Goal: Task Accomplishment & Management: Complete application form

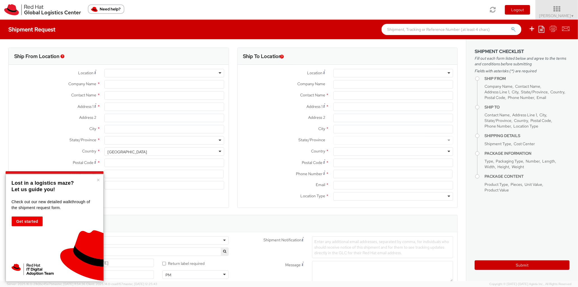
select select "512"
select select
click at [98, 180] on button "×" at bounding box center [98, 180] width 3 height 6
type input "Red Hat"
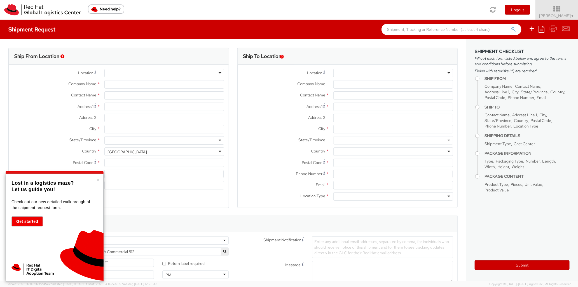
type input "[PERSON_NAME]"
type input "16502544059"
type input "[EMAIL_ADDRESS][DOMAIN_NAME]"
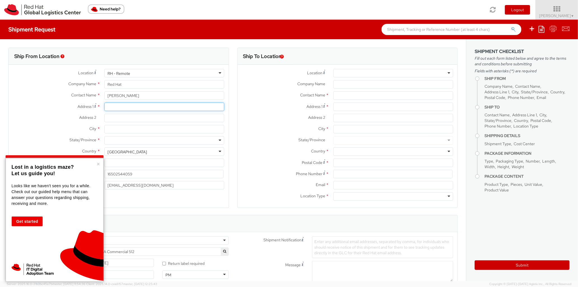
click at [117, 106] on input "Address 1 *" at bounding box center [164, 107] width 120 height 8
type input "[STREET_ADDRESS][PERSON_NAME][PERSON_NAME]"
type input "Fremont"
type input "94539"
type input "6502544059"
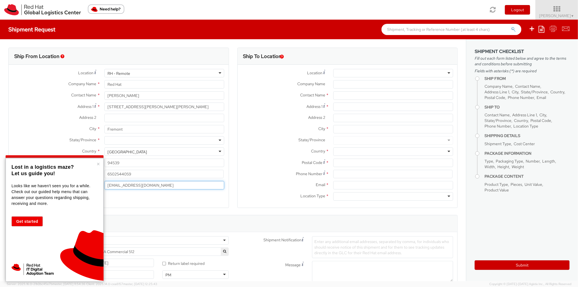
type input "[EMAIL_ADDRESS][DOMAIN_NAME]"
click at [136, 173] on input "6502544059" at bounding box center [163, 174] width 119 height 8
click at [97, 165] on button "×" at bounding box center [98, 164] width 3 height 6
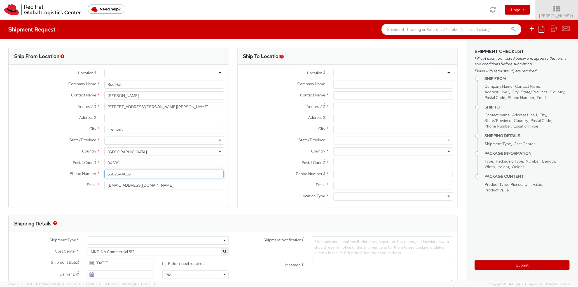
drag, startPoint x: 132, startPoint y: 175, endPoint x: 90, endPoint y: 173, distance: 42.1
click at [90, 173] on div "Phone Number * 6502544059" at bounding box center [119, 174] width 220 height 8
type input "4088352060"
click at [152, 187] on input "[EMAIL_ADDRESS][DOMAIN_NAME]" at bounding box center [164, 185] width 120 height 8
drag, startPoint x: 152, startPoint y: 187, endPoint x: 66, endPoint y: 181, distance: 85.6
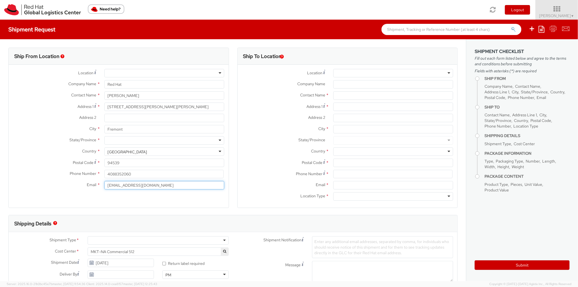
click at [66, 181] on div "Email * [EMAIL_ADDRESS][DOMAIN_NAME]" at bounding box center [119, 185] width 220 height 8
type input "[EMAIL_ADDRESS][DOMAIN_NAME]"
click at [350, 70] on div at bounding box center [394, 73] width 120 height 8
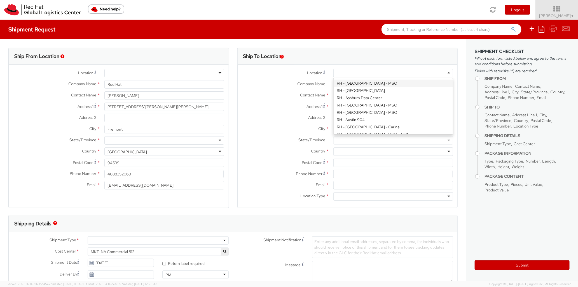
click at [291, 79] on div "Location * [GEOGRAPHIC_DATA] - [GEOGRAPHIC_DATA] - [GEOGRAPHIC_DATA] [GEOGRAPHI…" at bounding box center [348, 74] width 220 height 11
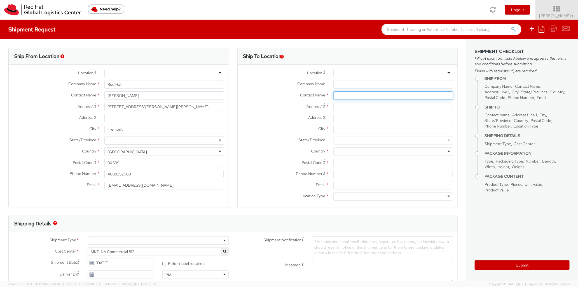
click at [344, 97] on input "text" at bounding box center [394, 95] width 120 height 8
click at [279, 92] on label "Contact Name *" at bounding box center [284, 94] width 92 height 7
click at [364, 97] on input "[PERSON_NAME]" at bounding box center [394, 95] width 120 height 8
paste input "c/o FedEx Office at [GEOGRAPHIC_DATA] | W [GEOGRAPHIC_DATA]"
click at [357, 96] on input "[PERSON_NAME] /c/o FedEx Office at [GEOGRAPHIC_DATA] | W [GEOGRAPHIC_DATA]" at bounding box center [394, 95] width 120 height 8
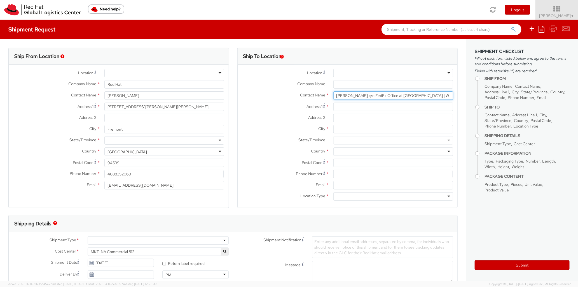
type input "[PERSON_NAME] c/o FedEx Office at [GEOGRAPHIC_DATA] | W [GEOGRAPHIC_DATA]"
click at [342, 108] on input "Address 1 *" at bounding box center [394, 107] width 120 height 8
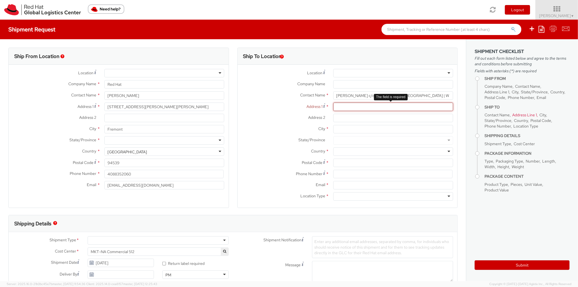
paste input "[STREET_ADDRESS]"
type input "[STREET_ADDRESS]"
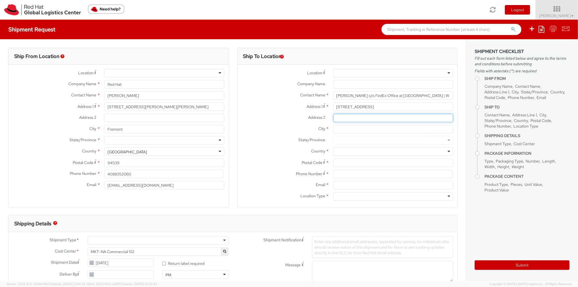
click at [350, 117] on input "Address 2 *" at bounding box center [394, 118] width 120 height 8
click at [353, 129] on input "City *" at bounding box center [394, 129] width 120 height 8
type input "[GEOGRAPHIC_DATA]"
click at [351, 138] on div at bounding box center [394, 140] width 120 height 8
click at [343, 140] on div at bounding box center [394, 140] width 120 height 8
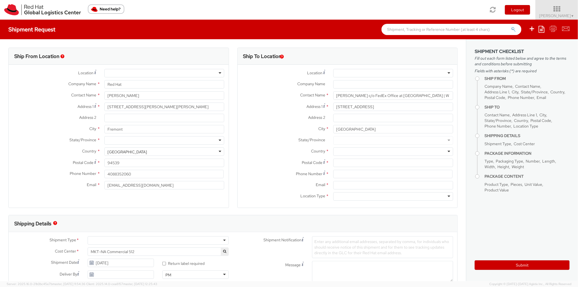
click at [442, 141] on div at bounding box center [394, 140] width 120 height 8
click at [442, 140] on div at bounding box center [394, 140] width 120 height 8
click at [443, 141] on div at bounding box center [394, 140] width 120 height 8
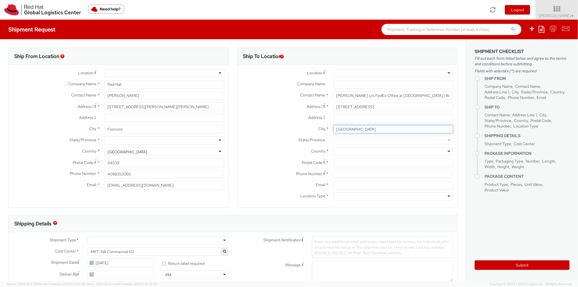
click at [358, 132] on input "[GEOGRAPHIC_DATA]" at bounding box center [394, 129] width 120 height 8
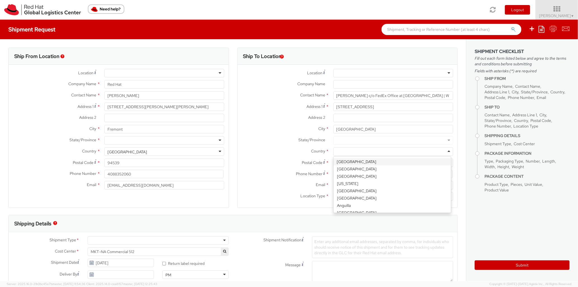
click at [340, 151] on div at bounding box center [394, 151] width 120 height 8
type input "un"
click at [349, 140] on div at bounding box center [394, 140] width 120 height 8
type input "n"
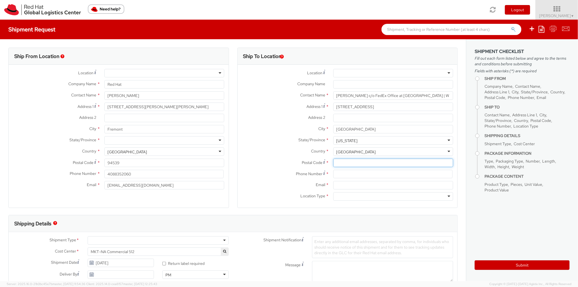
click at [345, 162] on input "Postal Code *" at bounding box center [394, 163] width 120 height 8
type input "89119"
click at [343, 175] on input at bounding box center [393, 174] width 119 height 8
type input "[PHONE_NUMBER]"
click at [341, 187] on input "Email *" at bounding box center [394, 185] width 120 height 8
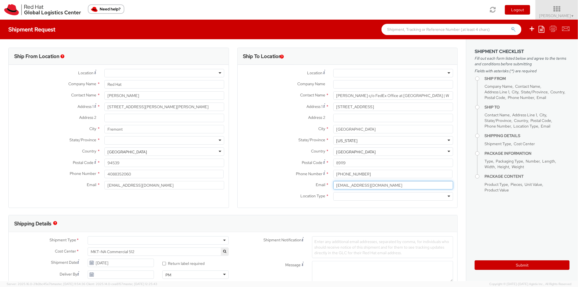
type input "[EMAIL_ADDRESS][DOMAIN_NAME]"
click at [336, 196] on div at bounding box center [394, 196] width 120 height 8
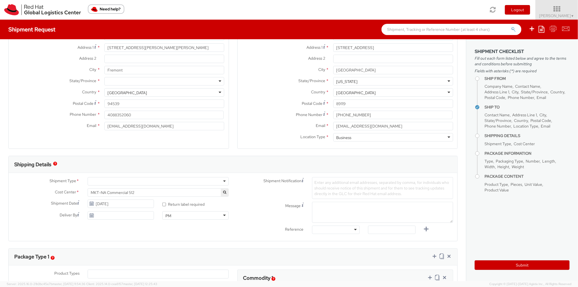
scroll to position [61, 0]
click at [222, 178] on div at bounding box center [158, 179] width 141 height 8
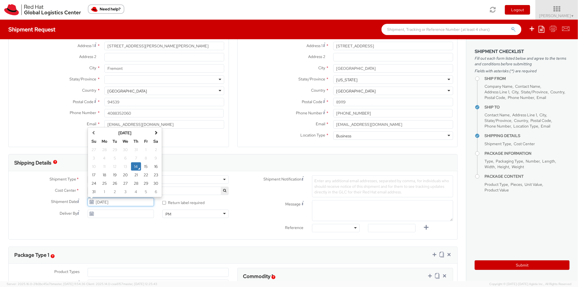
click at [142, 202] on input "[DATE]" at bounding box center [121, 202] width 66 height 8
click at [143, 165] on td "15" at bounding box center [146, 166] width 10 height 8
type input "[DATE]"
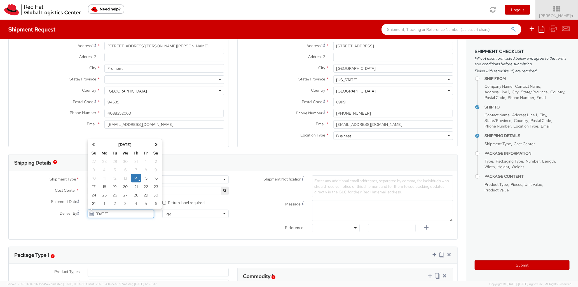
click at [117, 213] on input "[DATE]" at bounding box center [121, 214] width 66 height 8
click at [143, 185] on td "22" at bounding box center [146, 186] width 10 height 8
type input "[DATE]"
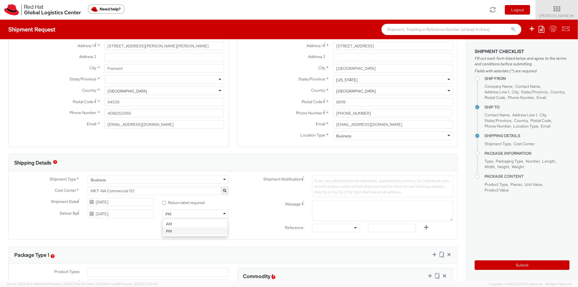
click at [222, 212] on div "PM" at bounding box center [195, 214] width 66 height 8
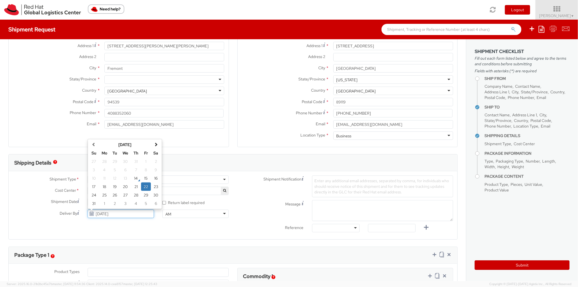
click at [149, 214] on input "[DATE]" at bounding box center [121, 214] width 66 height 8
click at [254, 208] on div "Message" at bounding box center [345, 210] width 225 height 21
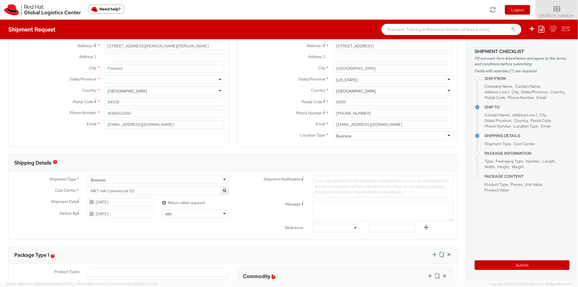
click at [162, 203] on input "* Return label required" at bounding box center [164, 203] width 4 height 4
checkbox input "true"
click at [351, 186] on span "Enter any additional email addresses, separated by comma, for individuals who s…" at bounding box center [382, 186] width 135 height 16
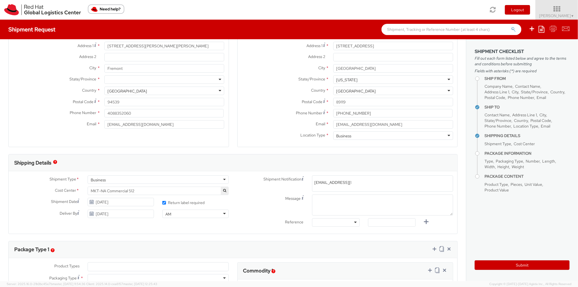
type input "[EMAIL_ADDRESS][DOMAIN_NAME]"
click at [341, 201] on textarea "Message" at bounding box center [382, 204] width 141 height 21
paste textarea "[PERSON_NAME], cell: [PHONE_NUMBER] c/o FedEx Office at [GEOGRAPHIC_DATA] | [GE…"
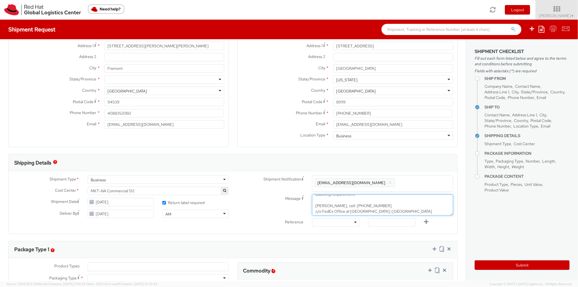
scroll to position [3, 0]
click at [315, 203] on textarea "Labeling Requirement: [PERSON_NAME], cell: [PHONE_NUMBER] c/o FedEx Office at […" at bounding box center [382, 204] width 141 height 21
click at [343, 211] on textarea "Labeling Requirement: [PERSON_NAME], cell: [PHONE_NUMBER] c/o FedEx Office at […" at bounding box center [382, 204] width 141 height 21
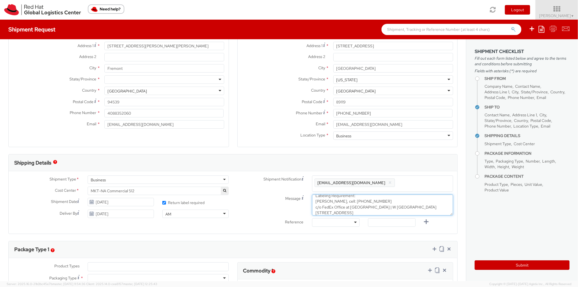
click at [343, 203] on textarea "Labeling Requirement: [PERSON_NAME], cell: [PHONE_NUMBER] c/o FedEx Office at […" at bounding box center [382, 204] width 141 height 21
click at [348, 211] on textarea "Labeling Requirement: [PERSON_NAME], cell:[PHONE_NUMBER] c/o FedEx Office at [G…" at bounding box center [382, 204] width 141 height 21
click at [316, 206] on textarea "Labeling Requirement: [PERSON_NAME], cell:[PHONE_NUMBER] c/o FedEx Office at [G…" at bounding box center [382, 204] width 141 height 21
click at [321, 203] on textarea "Labeling Requirement: [PERSON_NAME], cell:[PHONE_NUMBER] c/o FedEx Office at [G…" at bounding box center [382, 204] width 141 height 21
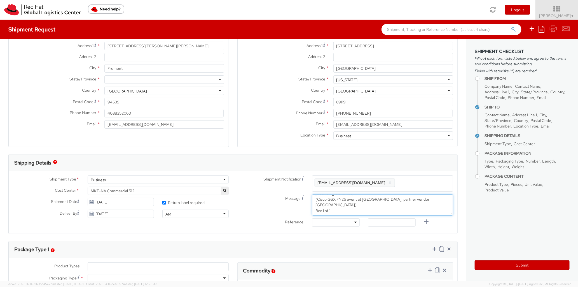
type textarea "Labeling Requirement: [PERSON_NAME], cell:[PHONE_NUMBER] c/o FedEx Office at [G…"
click at [350, 222] on div at bounding box center [336, 222] width 48 height 8
click at [436, 225] on div "Reference Other Purchase Order Number Reference Number" at bounding box center [345, 223] width 225 height 11
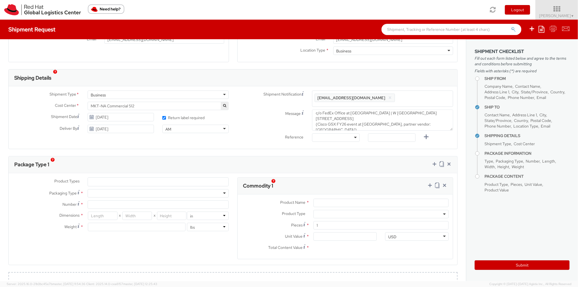
scroll to position [152, 0]
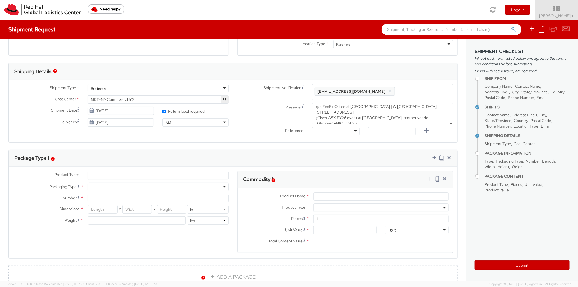
click at [122, 177] on ul at bounding box center [158, 175] width 141 height 8
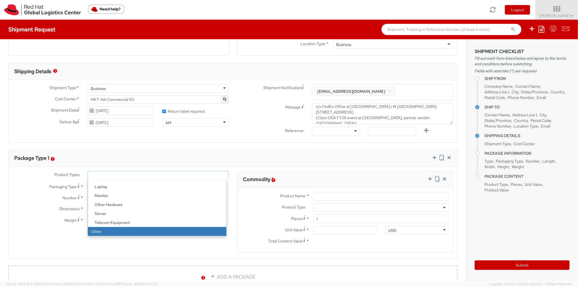
select select "OTHER"
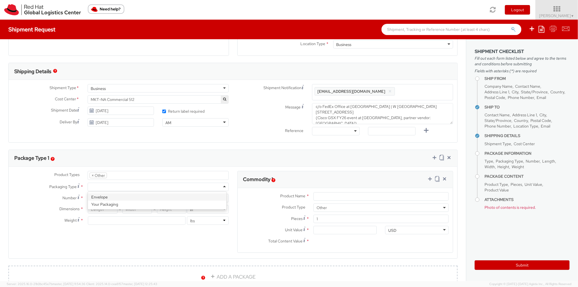
click at [113, 185] on div at bounding box center [158, 187] width 141 height 8
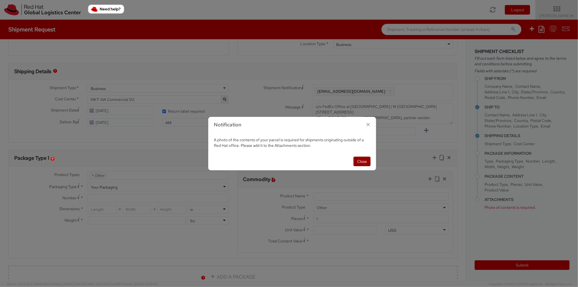
click at [365, 162] on button "Close" at bounding box center [362, 162] width 17 height 10
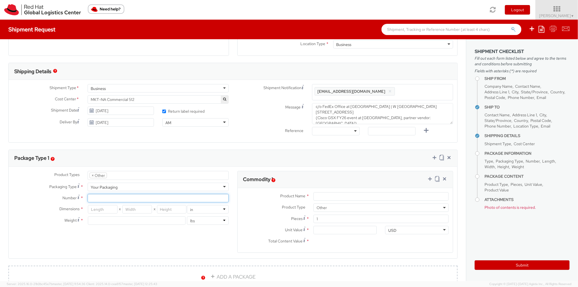
click at [102, 197] on input "Number *" at bounding box center [158, 198] width 141 height 8
type input "1"
click at [110, 211] on input "number" at bounding box center [103, 209] width 30 height 8
type input "15"
click at [140, 210] on input "number" at bounding box center [137, 209] width 30 height 8
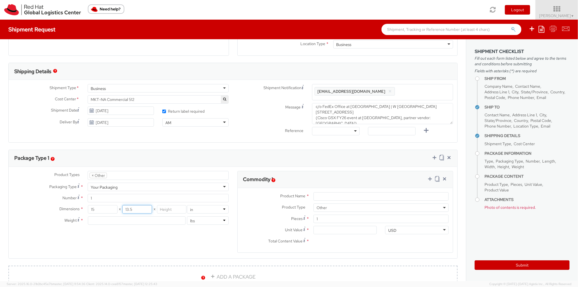
type input "13.5"
click at [161, 211] on input "number" at bounding box center [172, 209] width 30 height 8
type input "34.5"
click at [160, 219] on input "number" at bounding box center [137, 220] width 98 height 8
type input "9.5"
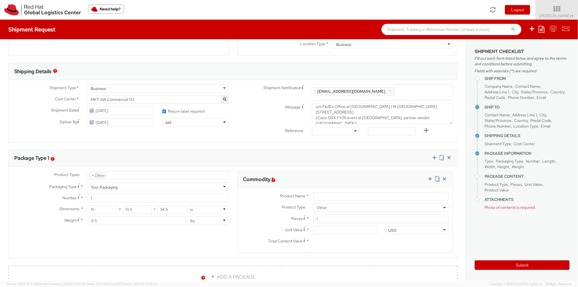
click at [191, 230] on div "Product Types * Documents Docking Station Laptop Monitor Other Hardware Server …" at bounding box center [121, 200] width 225 height 59
click at [325, 198] on input "Product Name *" at bounding box center [381, 196] width 135 height 8
click at [338, 198] on input "Marketing pullup banner" at bounding box center [381, 196] width 135 height 8
type input "Marketing pull-up banner"
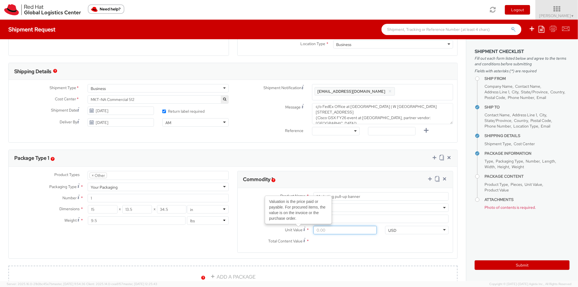
drag, startPoint x: 320, startPoint y: 232, endPoint x: 300, endPoint y: 232, distance: 19.9
click at [300, 232] on div "Unit Value Valuation is the price paid or payable. For procured items, the valu…" at bounding box center [310, 230] width 144 height 8
click at [334, 224] on div "Pieces * 1" at bounding box center [346, 220] width 216 height 11
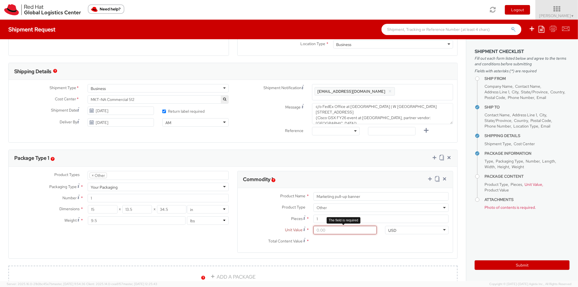
click at [331, 232] on input "Unit Value *" at bounding box center [345, 230] width 63 height 8
type input "2.00"
type input "20.00"
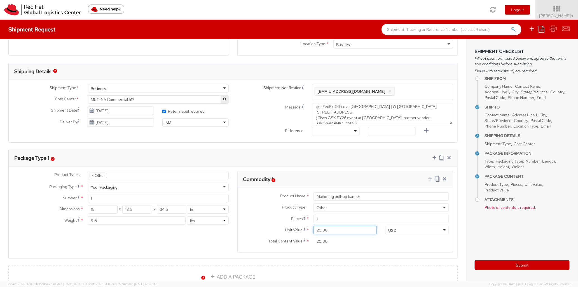
type input "200.00"
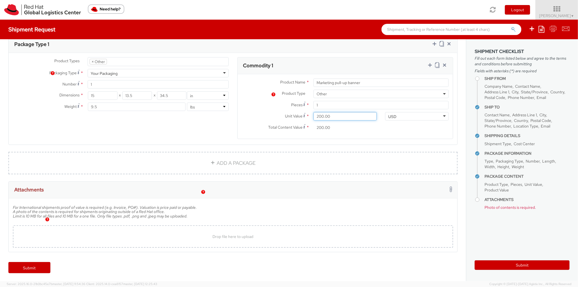
scroll to position [268, 0]
click at [240, 238] on span "Drop file here to upload" at bounding box center [233, 235] width 41 height 5
type input "C:\fakepath\Red Hat-Cisco Pull Up Banner Bag Photo.jpg"
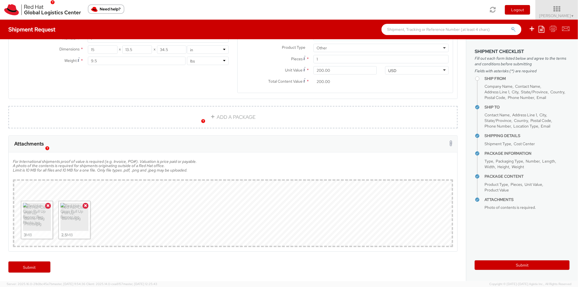
scroll to position [313, 0]
click at [37, 267] on link "Submit" at bounding box center [29, 266] width 42 height 11
click at [33, 268] on link "Submit" at bounding box center [29, 266] width 42 height 11
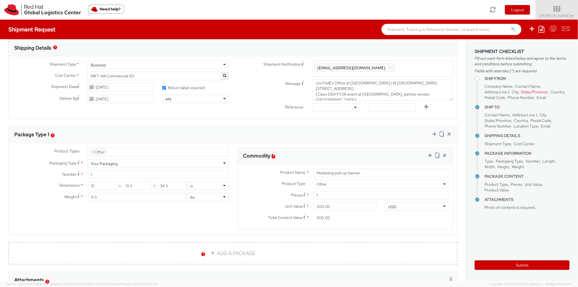
scroll to position [0, 0]
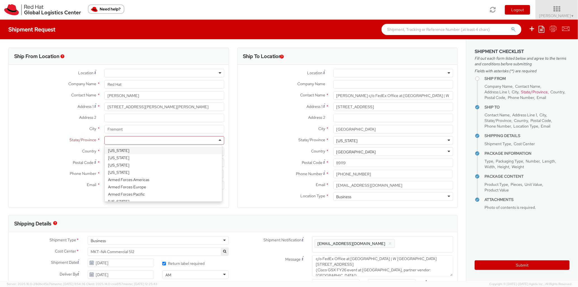
click at [178, 138] on div at bounding box center [164, 140] width 120 height 8
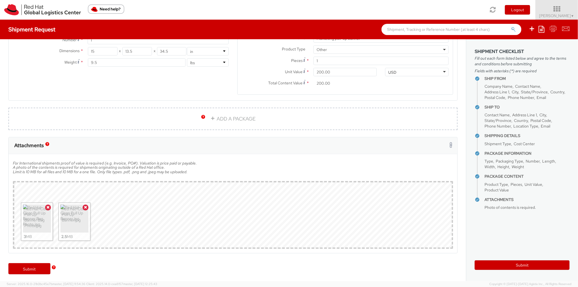
scroll to position [313, 0]
click at [28, 267] on link "Submit" at bounding box center [29, 266] width 42 height 11
type input "[PERSON_NAME] c/o FedEx Office at [GEOGRAPHIC_DATA] | W [GEOGRAPHIC_DATA]"
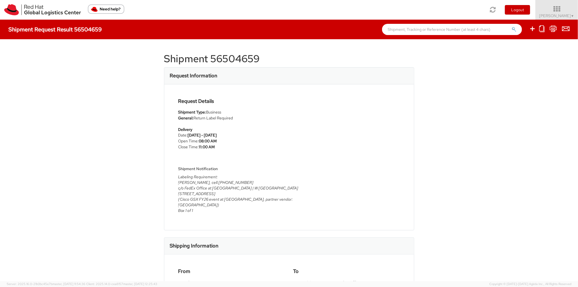
click at [164, 57] on h1 "Shipment 56504659" at bounding box center [289, 58] width 250 height 11
drag, startPoint x: 162, startPoint y: 57, endPoint x: 269, endPoint y: 57, distance: 107.3
click at [269, 57] on h1 "Shipment 56504659" at bounding box center [289, 58] width 250 height 11
copy h1 "Shipment 56504659"
click at [555, 29] on icon at bounding box center [554, 28] width 8 height 7
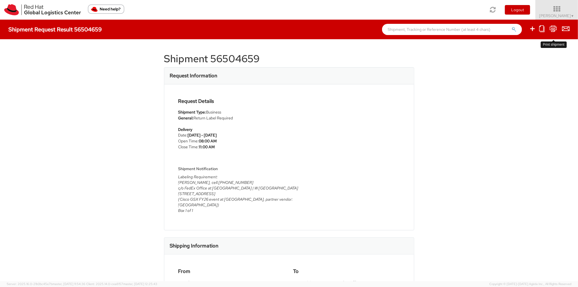
click at [555, 29] on icon at bounding box center [554, 28] width 8 height 7
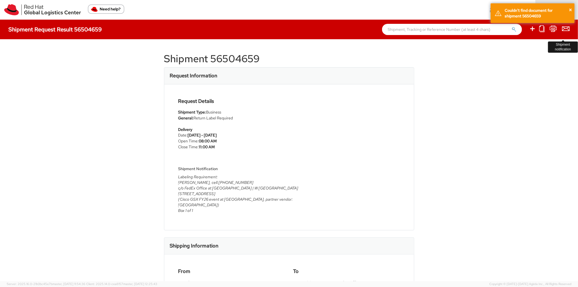
click at [566, 29] on icon at bounding box center [567, 28] width 8 height 7
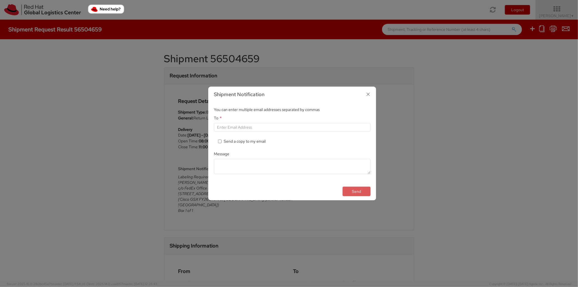
click at [367, 92] on icon "button" at bounding box center [368, 94] width 8 height 8
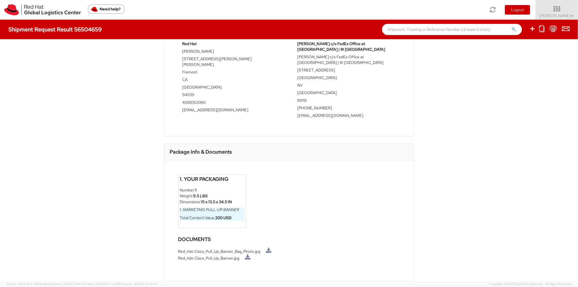
scroll to position [251, 0]
